Goal: Task Accomplishment & Management: Complete application form

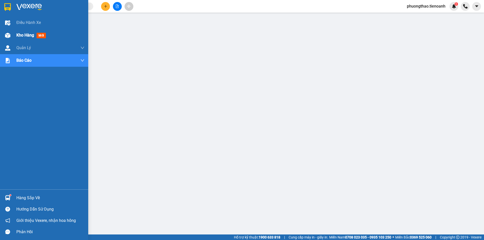
click at [21, 36] on span "Kho hàng" at bounding box center [25, 35] width 18 height 5
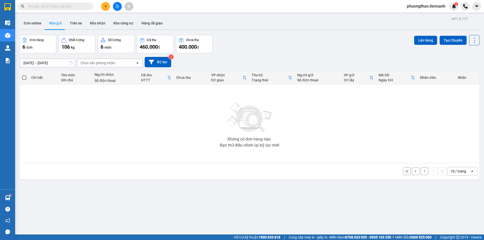
click at [74, 8] on input "text" at bounding box center [57, 7] width 59 height 6
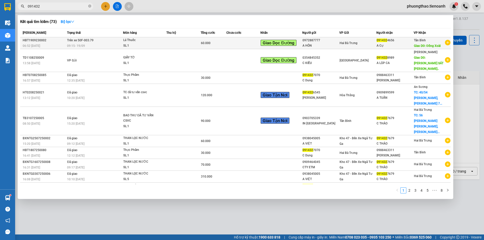
type input "091432"
click at [190, 41] on td at bounding box center [183, 43] width 34 height 12
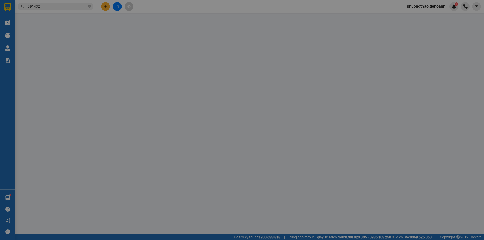
type input "0914324656"
type input "A Cự"
type input "Đồng Xoài"
type input "0972887777"
type input "A HÔN"
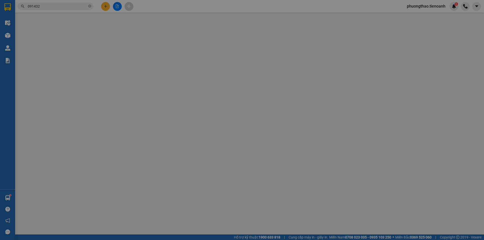
type input "241661426"
type input "60.000"
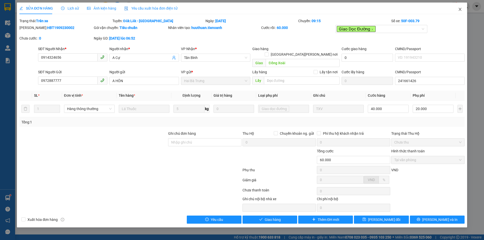
click at [460, 9] on icon "close" at bounding box center [460, 9] width 4 height 4
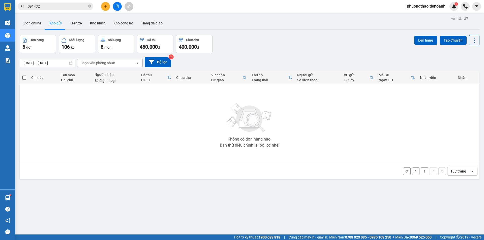
click at [75, 6] on input "091432" at bounding box center [57, 7] width 59 height 6
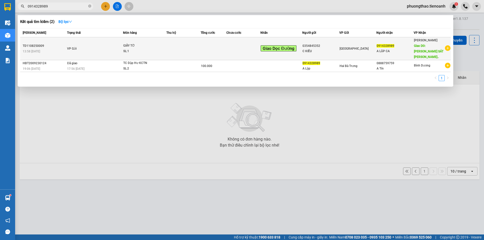
type input "0914328989"
click at [245, 48] on td at bounding box center [243, 48] width 34 height 23
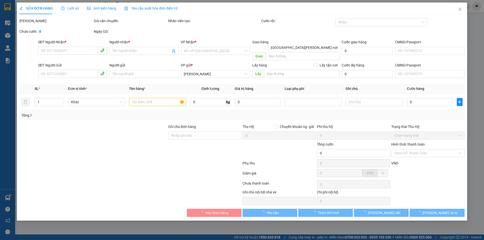
type input "0914328989"
type input "A LẬP CA"
type input "[PERSON_NAME] SÁT [PERSON_NAME] THÔNG ĐAKNÔNG"
type input "0354845352"
type input "C KIỀU"
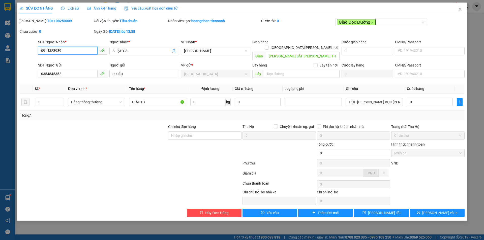
drag, startPoint x: 79, startPoint y: 50, endPoint x: 40, endPoint y: 50, distance: 38.8
click at [40, 50] on input "0914328989" at bounding box center [67, 51] width 59 height 8
type input "0965944848"
click at [377, 210] on span "[PERSON_NAME] đổi" at bounding box center [384, 213] width 32 height 6
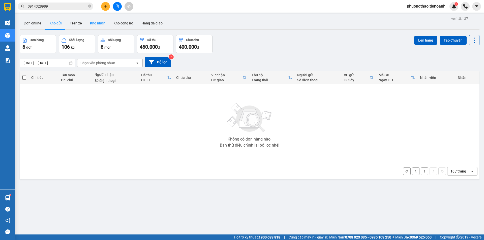
click at [93, 23] on button "Kho nhận" at bounding box center [97, 23] width 23 height 12
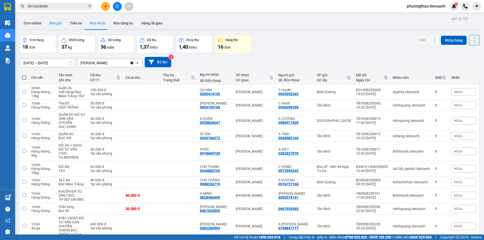
click at [54, 20] on button "Kho gửi" at bounding box center [55, 23] width 20 height 12
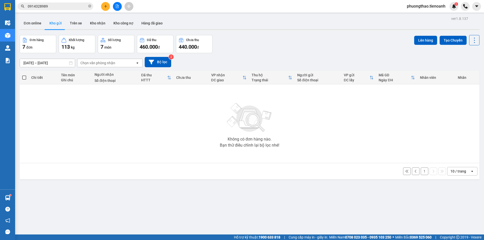
click at [420, 170] on button "1" at bounding box center [424, 172] width 8 height 8
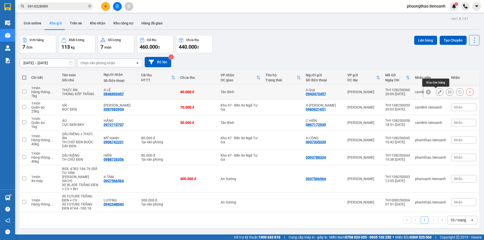
click at [438, 93] on icon at bounding box center [440, 92] width 4 height 4
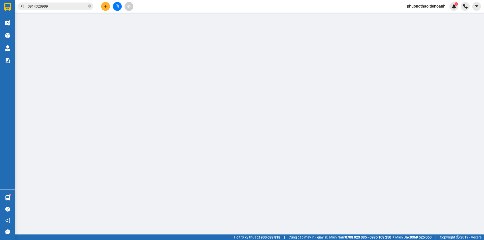
type input "0946903457"
type input "A LỆ"
type input "0943473457"
type input "A Quý"
type input "066097007477"
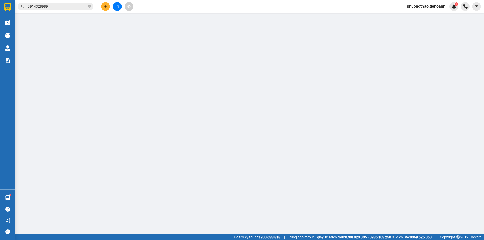
type input "40.000"
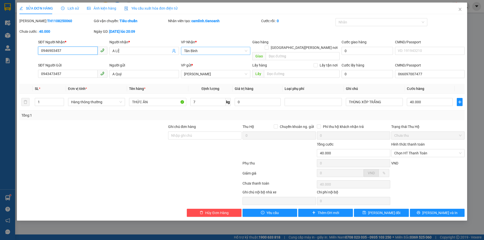
click at [224, 53] on span "Tân Bình" at bounding box center [215, 51] width 63 height 8
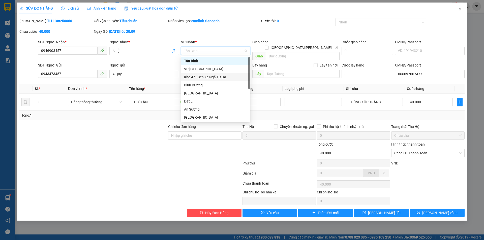
click at [222, 77] on div "Kho 47 - Bến Xe Ngã Tư Ga" at bounding box center [215, 77] width 63 height 6
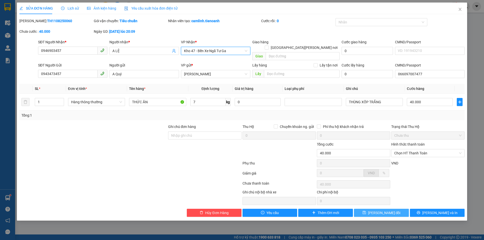
click at [380, 210] on span "[PERSON_NAME] đổi" at bounding box center [384, 213] width 32 height 6
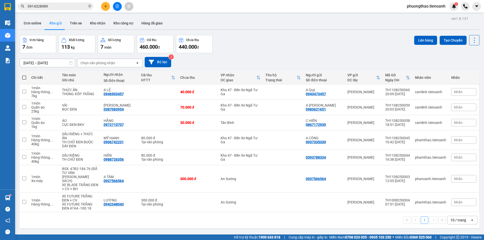
click at [66, 8] on input "0914328989" at bounding box center [57, 7] width 59 height 6
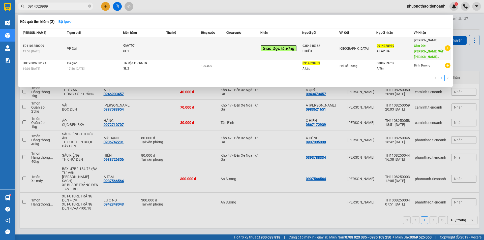
click at [163, 50] on span "GIẤY TỜ SL: 1" at bounding box center [144, 48] width 43 height 11
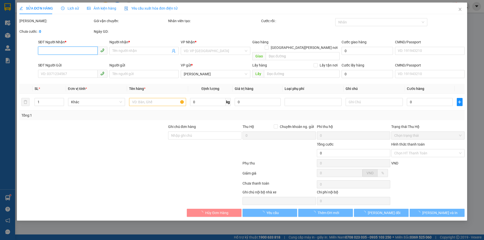
type input "0965944848"
type input "A LẬP CA"
type input "[PERSON_NAME] SÁT [PERSON_NAME] THÔNG ĐAKNÔNG"
type input "0354845352"
type input "C KIỀU"
